Goal: Transaction & Acquisition: Purchase product/service

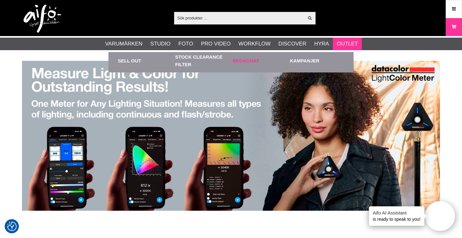
click at [257, 59] on link "Begagnat" at bounding box center [259, 60] width 54 height 17
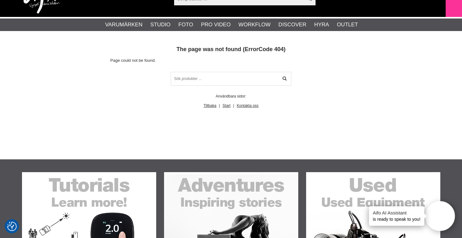
scroll to position [12, 0]
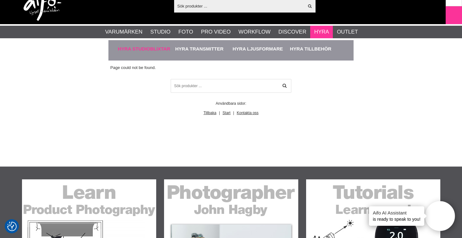
click at [150, 53] on link "Hyra Studioblixtar" at bounding box center [145, 48] width 54 height 17
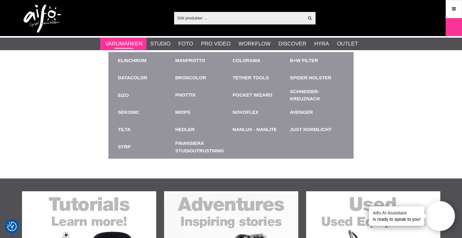
click at [127, 43] on link "Varumärken" at bounding box center [123, 44] width 37 height 8
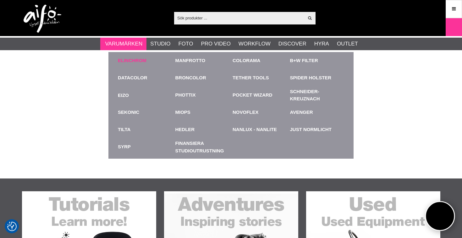
click at [132, 56] on div "Elinchrom" at bounding box center [145, 60] width 54 height 17
click at [133, 61] on link "Elinchrom" at bounding box center [132, 60] width 29 height 7
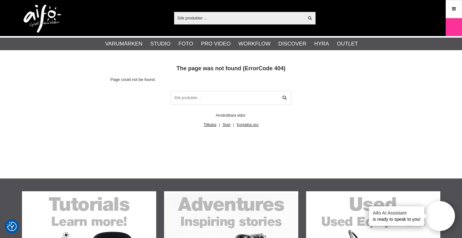
click at [45, 12] on img at bounding box center [43, 19] width 38 height 28
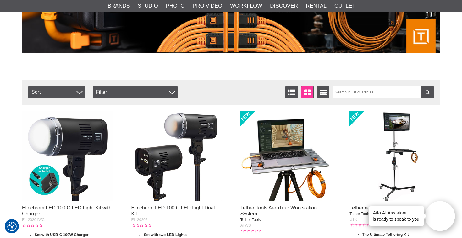
scroll to position [159, 0]
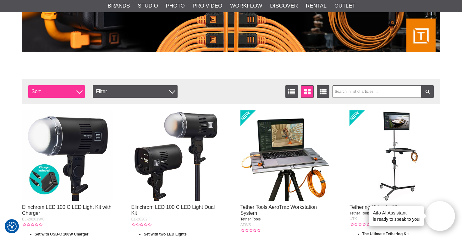
click at [71, 95] on span "Sort" at bounding box center [56, 91] width 57 height 13
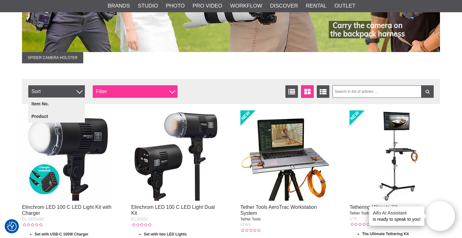
click at [141, 93] on div "Filter" at bounding box center [135, 91] width 85 height 13
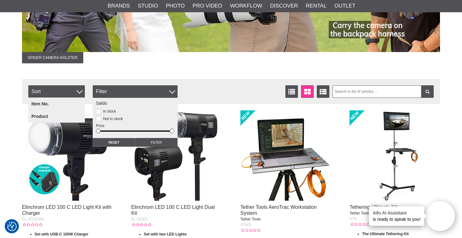
click at [216, 79] on div "Filter Sort Number of articles 20 List Window Extended list Sort Item no. Produ…" at bounding box center [231, 91] width 418 height 25
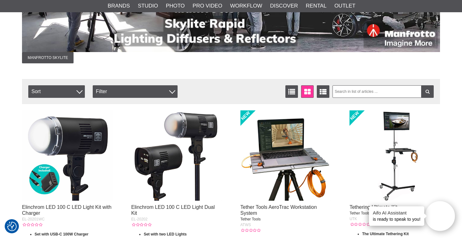
scroll to position [0, 0]
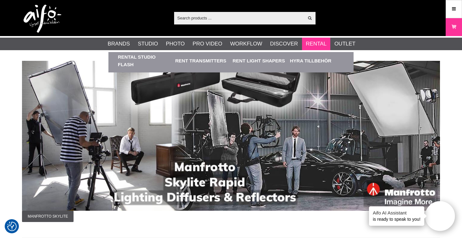
click at [304, 44] on li "Rental Rental Studio Flash Rent Transmitters Rent Light Shapers Hyra Tillbehör" at bounding box center [316, 44] width 29 height 13
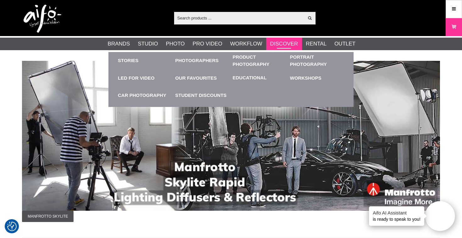
click at [283, 46] on link "Discover" at bounding box center [284, 44] width 28 height 8
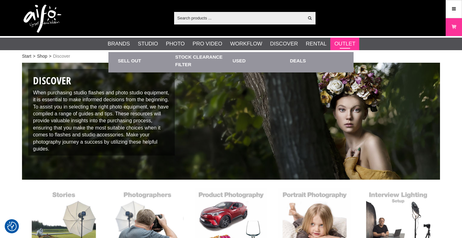
click at [338, 48] on link "Outlet" at bounding box center [344, 44] width 21 height 8
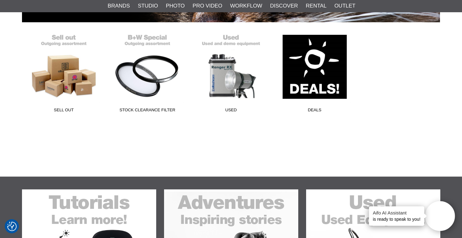
scroll to position [156, 0]
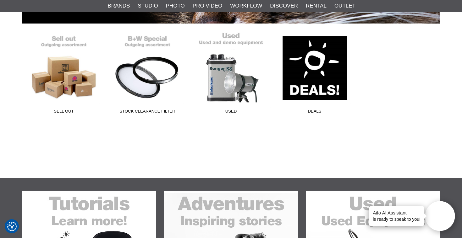
click at [238, 88] on link "Used" at bounding box center [231, 74] width 84 height 85
